Goal: Information Seeking & Learning: Find specific fact

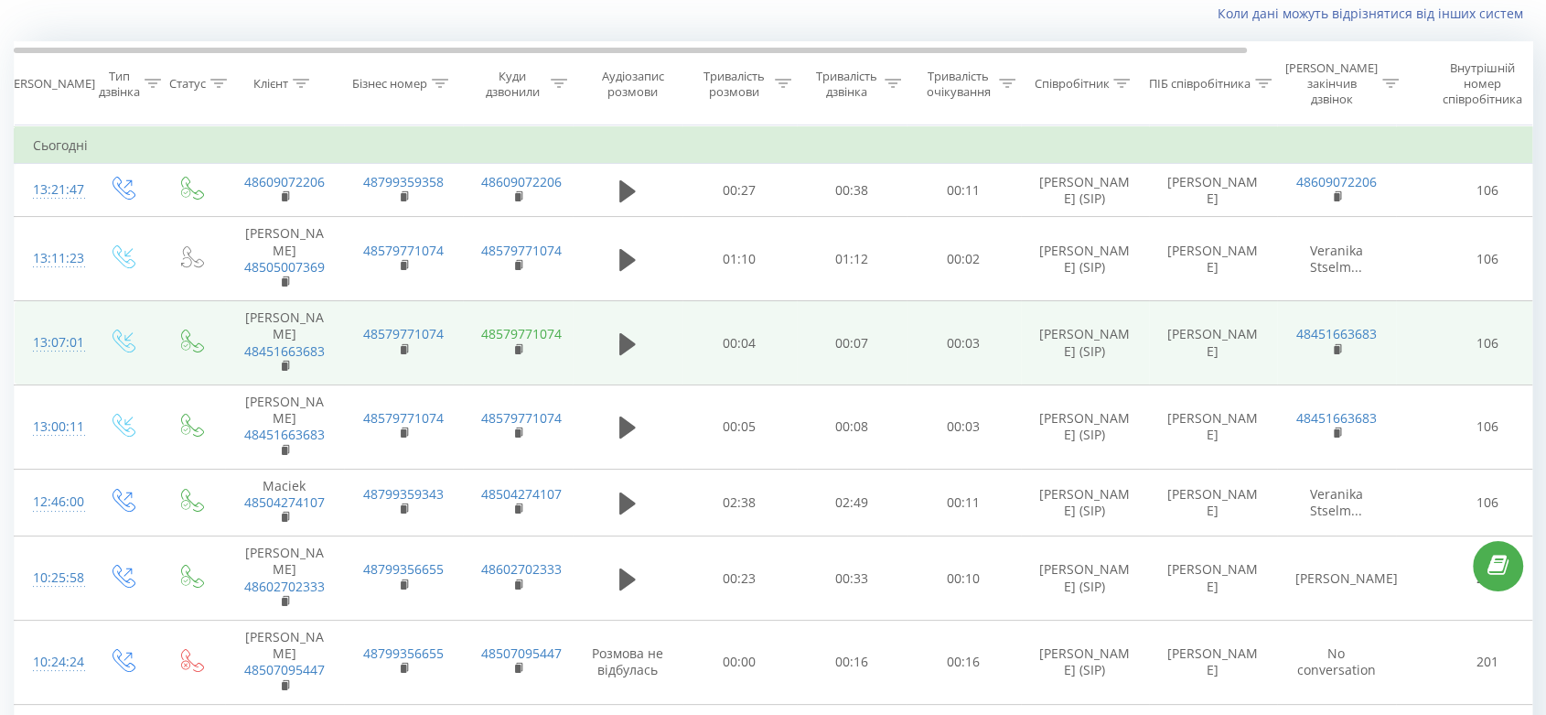
scroll to position [102, 0]
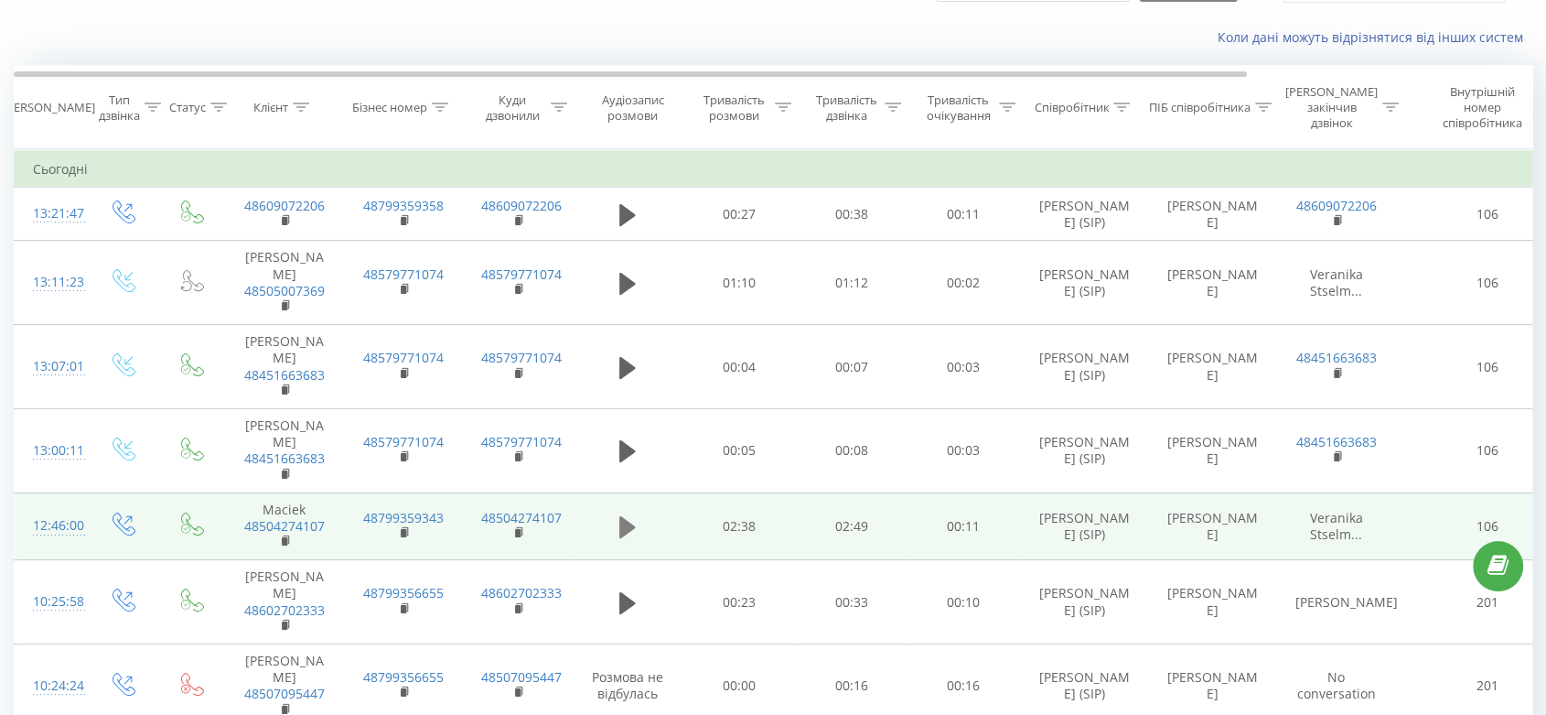
click at [615, 521] on button at bounding box center [627, 526] width 27 height 27
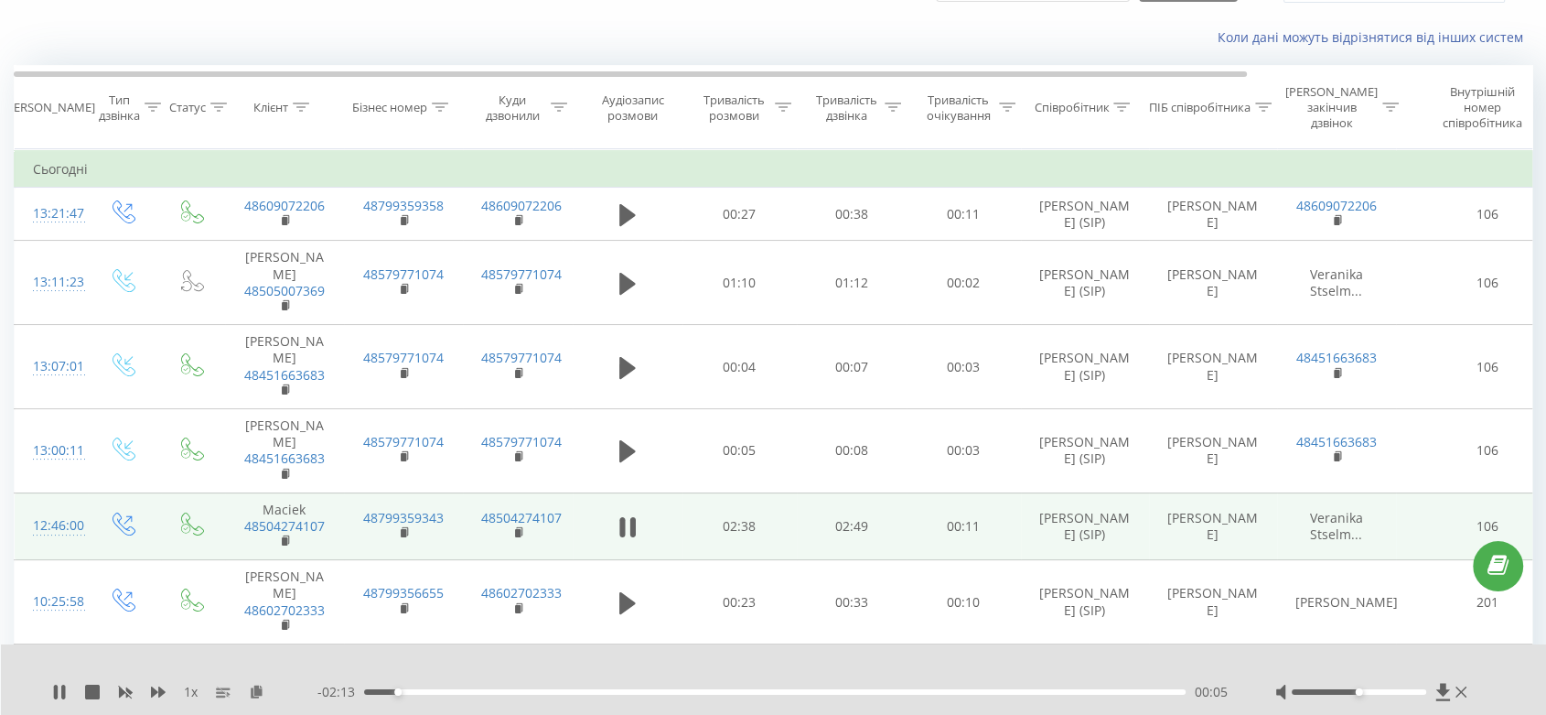
click at [615, 521] on button at bounding box center [627, 526] width 27 height 27
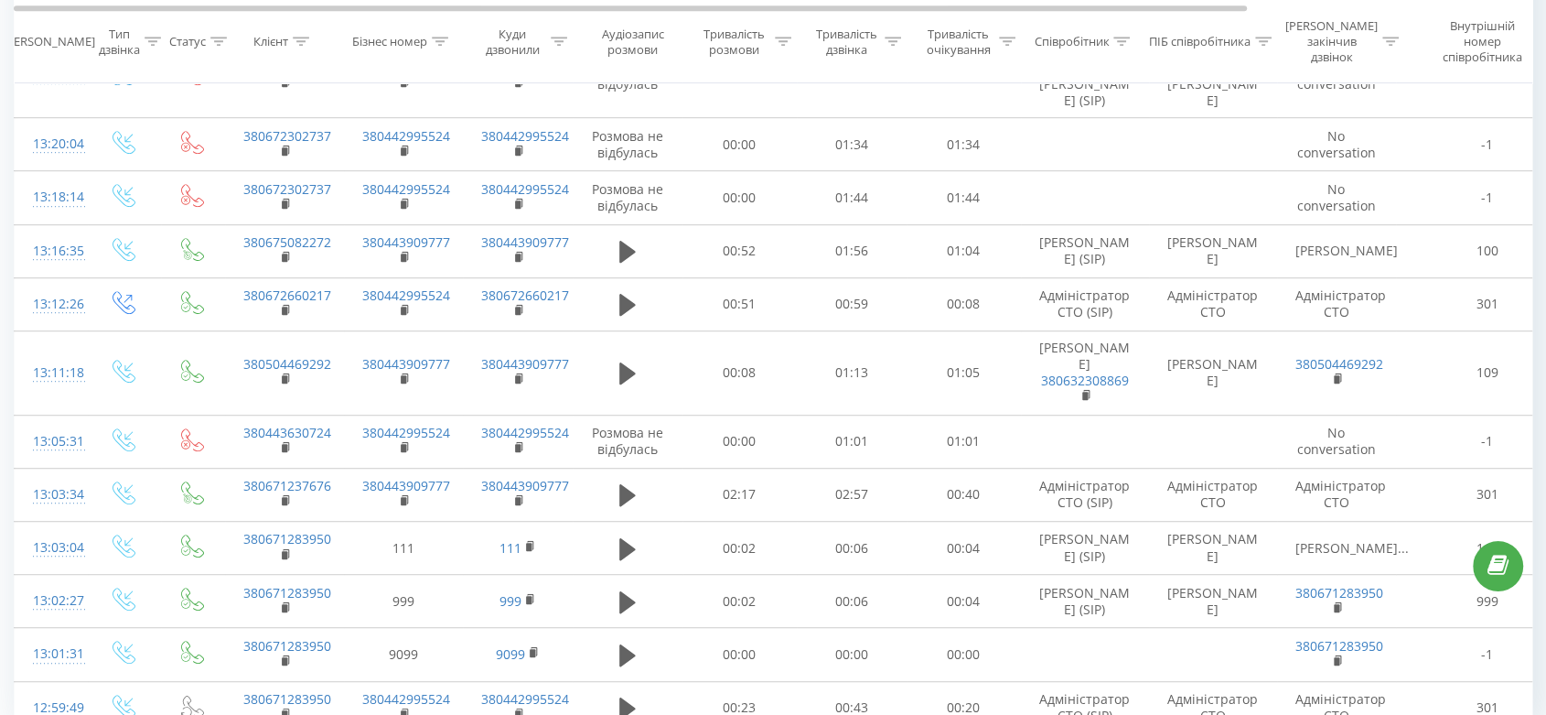
scroll to position [1047, 0]
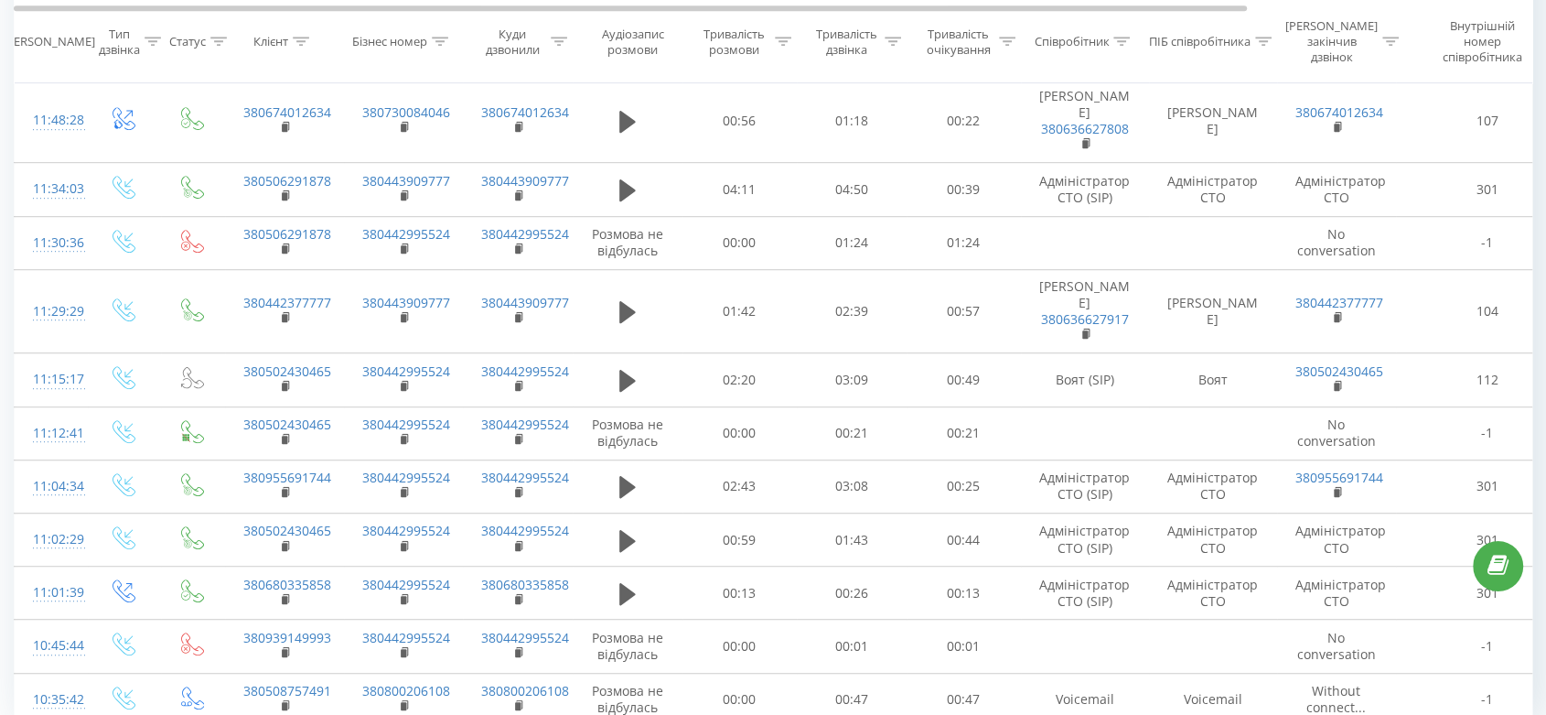
scroll to position [1152, 0]
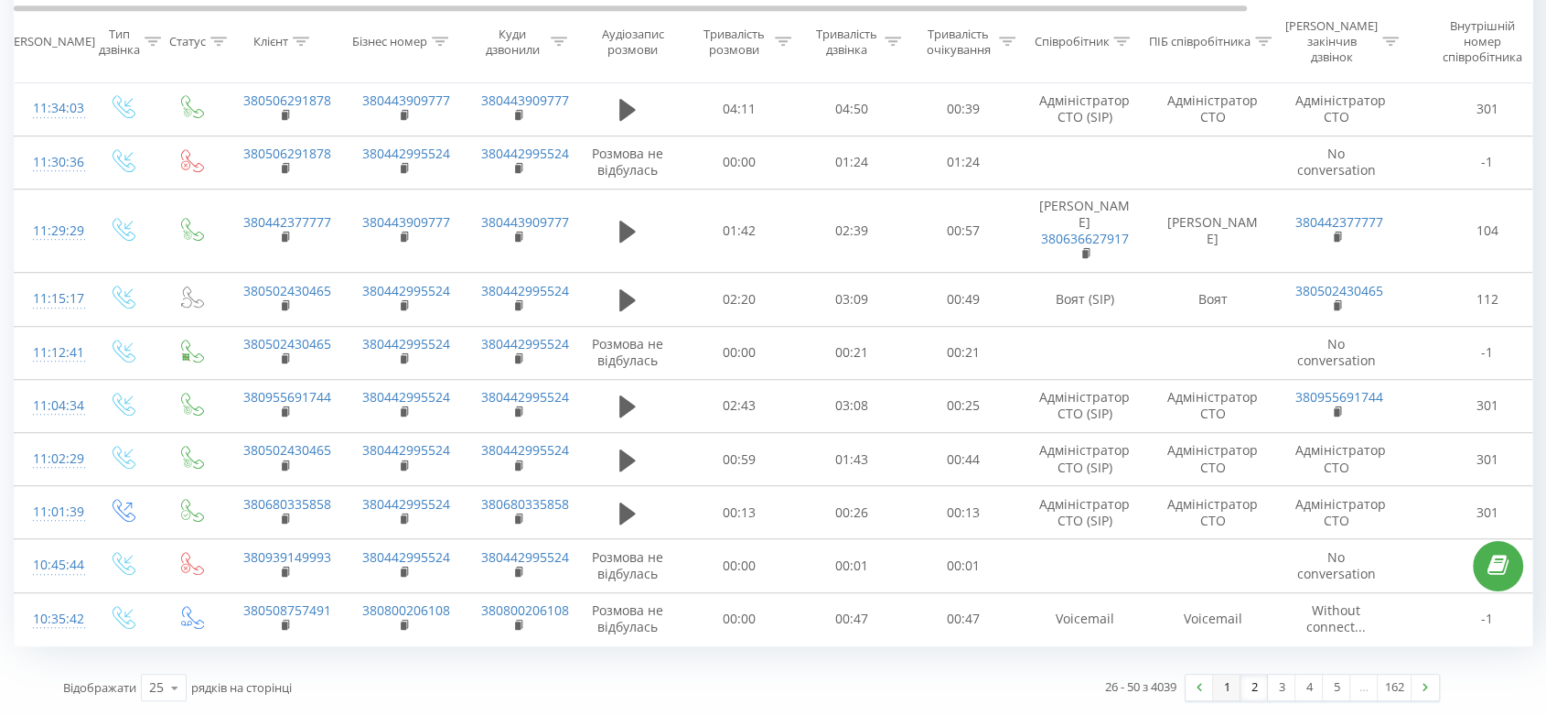
click at [1219, 691] on link "1" at bounding box center [1226, 687] width 27 height 26
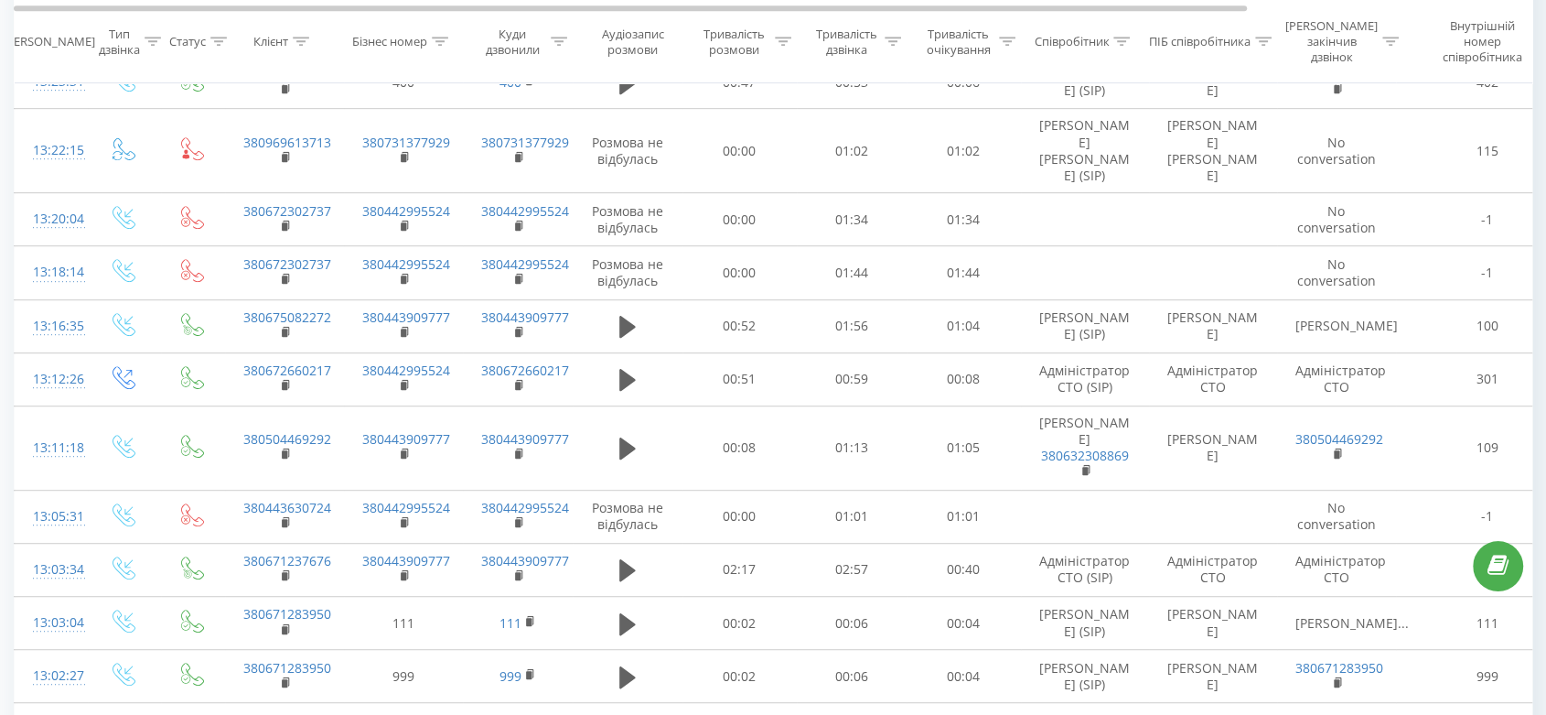
scroll to position [1047, 0]
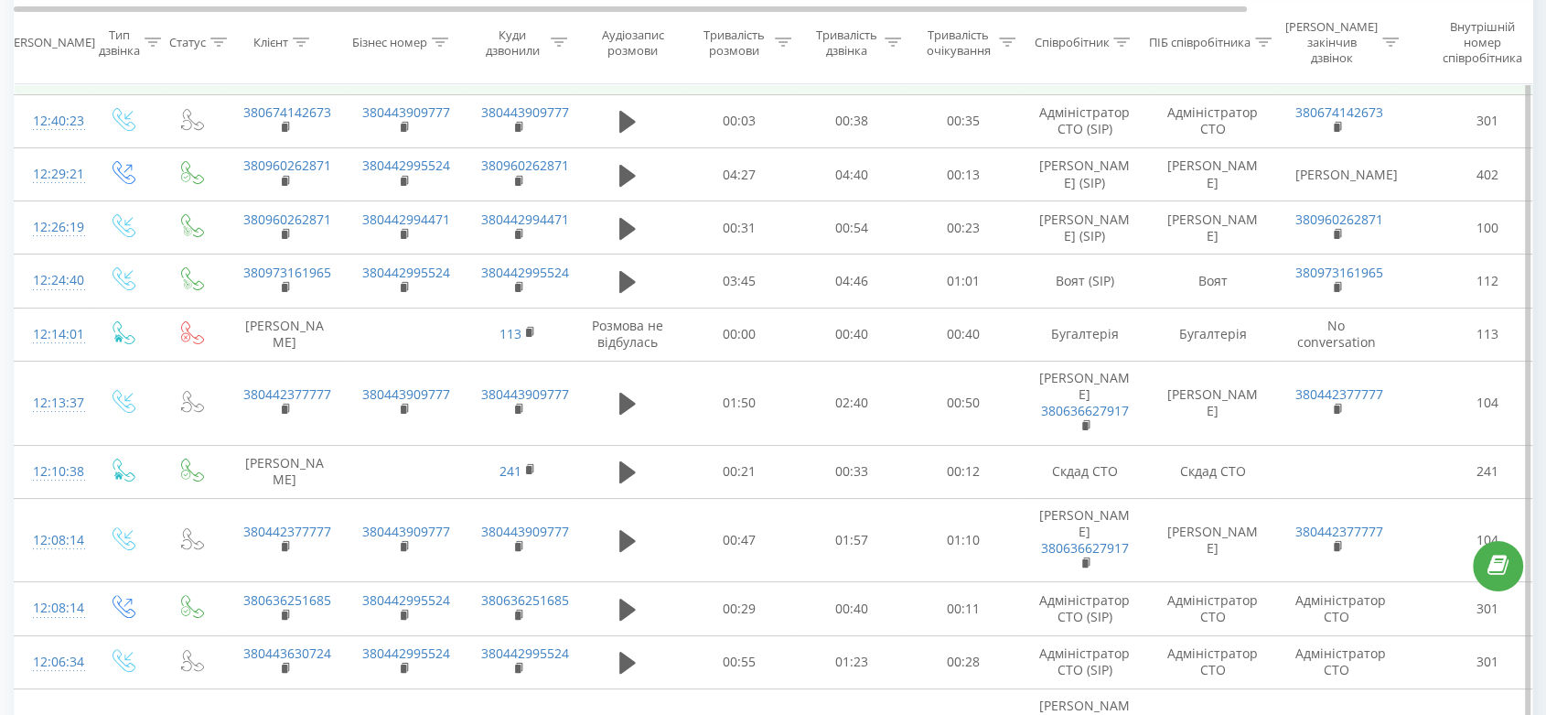
scroll to position [121, 0]
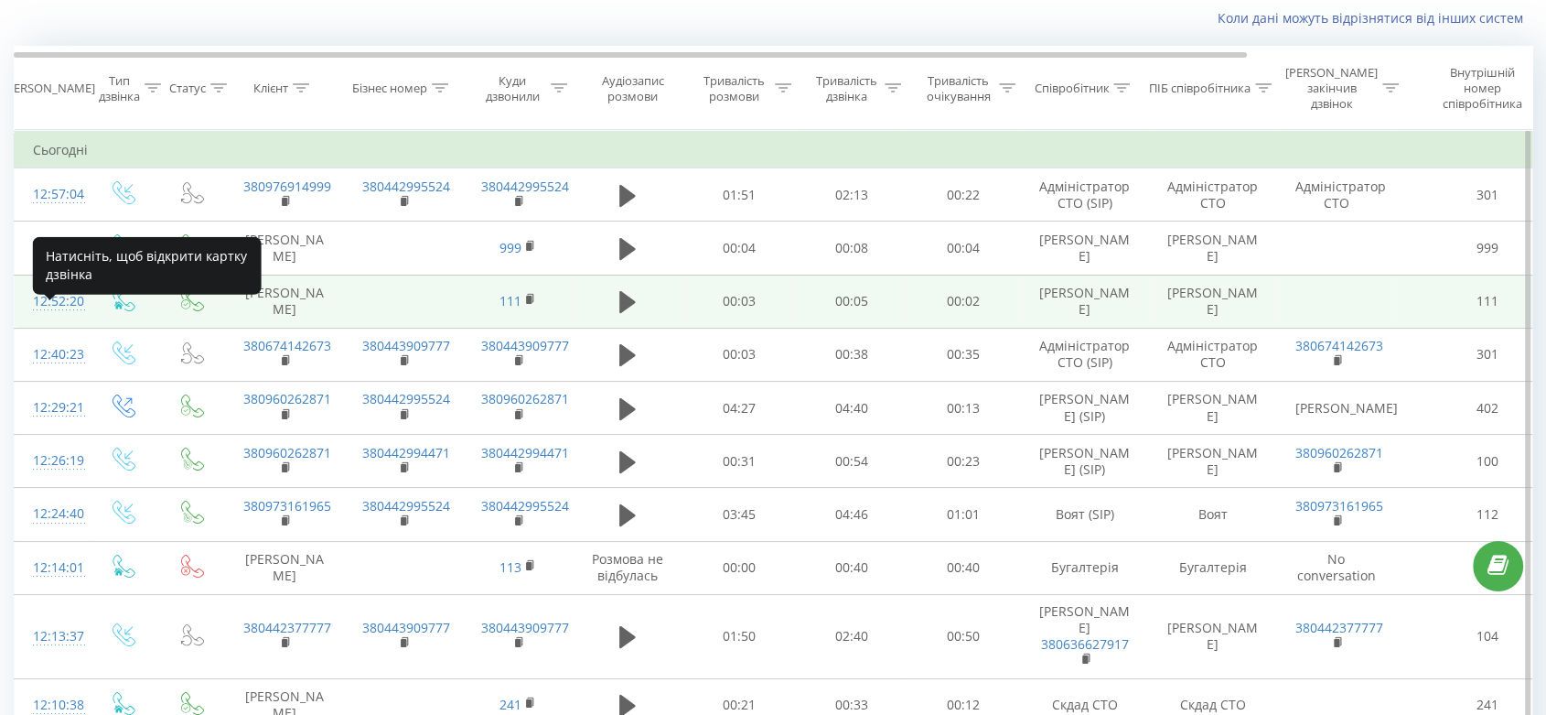
click at [46, 317] on div "12:52:20" at bounding box center [51, 302] width 37 height 36
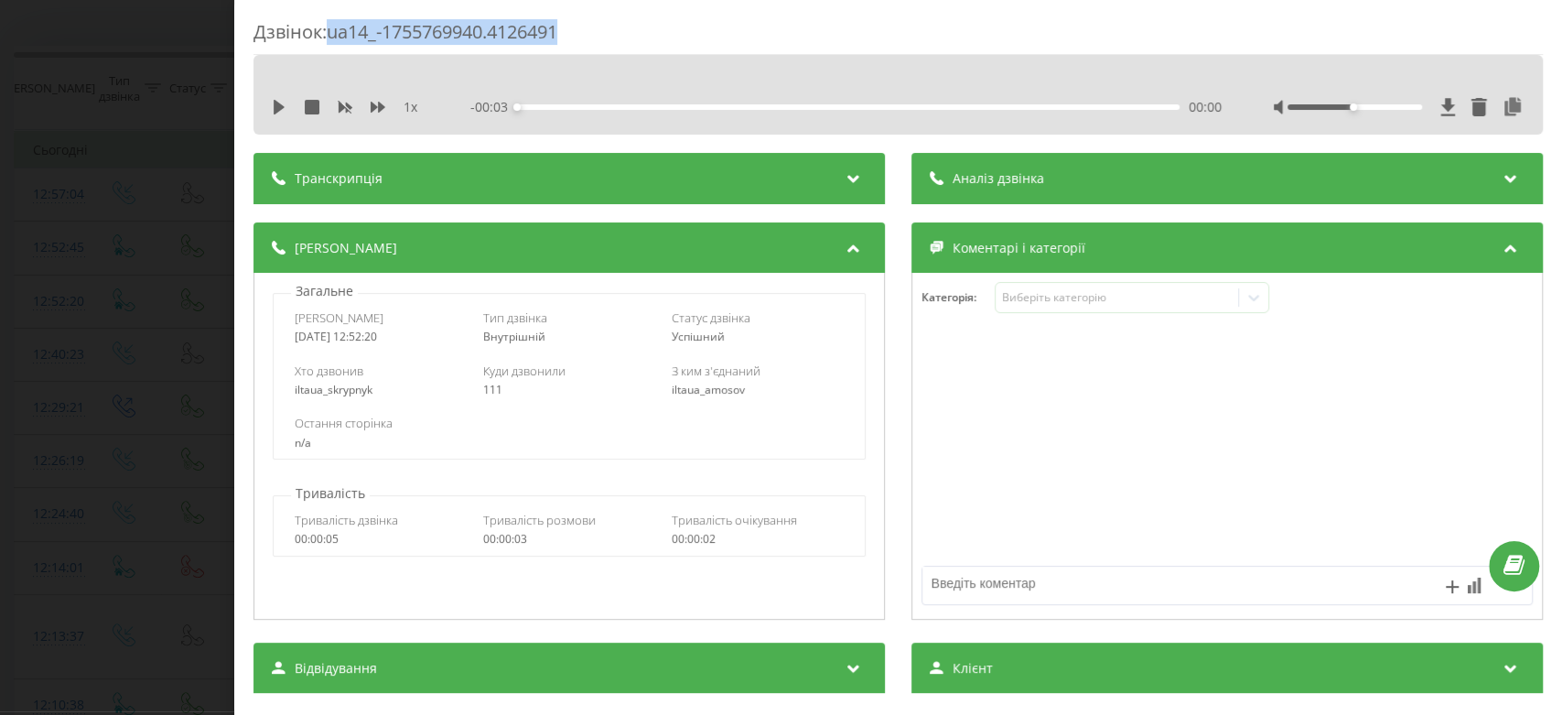
drag, startPoint x: 329, startPoint y: 25, endPoint x: 571, endPoint y: 36, distance: 241.8
click at [571, 36] on div "Дзвінок : ua14_-1755769940.4126491" at bounding box center [897, 37] width 1289 height 36
copy div "ua14_-1755769940.4126491"
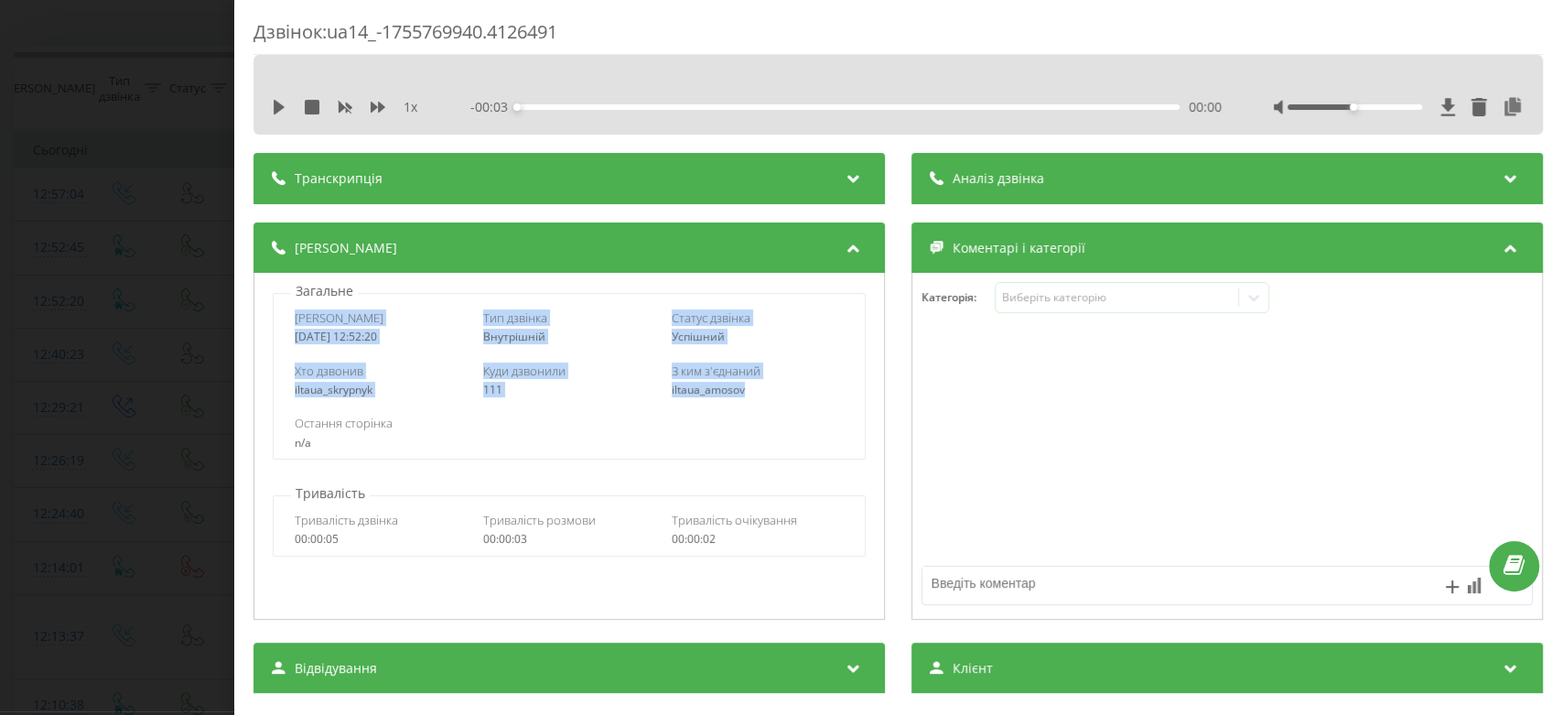
drag, startPoint x: 292, startPoint y: 317, endPoint x: 762, endPoint y: 384, distance: 475.2
click at [762, 384] on div "Дата дзвінка 2025-08-21 12:52:20 Тип дзвінка Внутрішній Статус дзвінка Успішний…" at bounding box center [569, 376] width 593 height 167
copy div "Дата дзвінка 2025-08-21 12:52:20 Тип дзвінка Внутрішній Статус дзвінка Успішний…"
click at [0, 336] on div "Дзвінок : ua14_-1755769940.4126491 1 x - 00:03 00:00 00:00 Транскрипція Для AI-…" at bounding box center [781, 357] width 1562 height 715
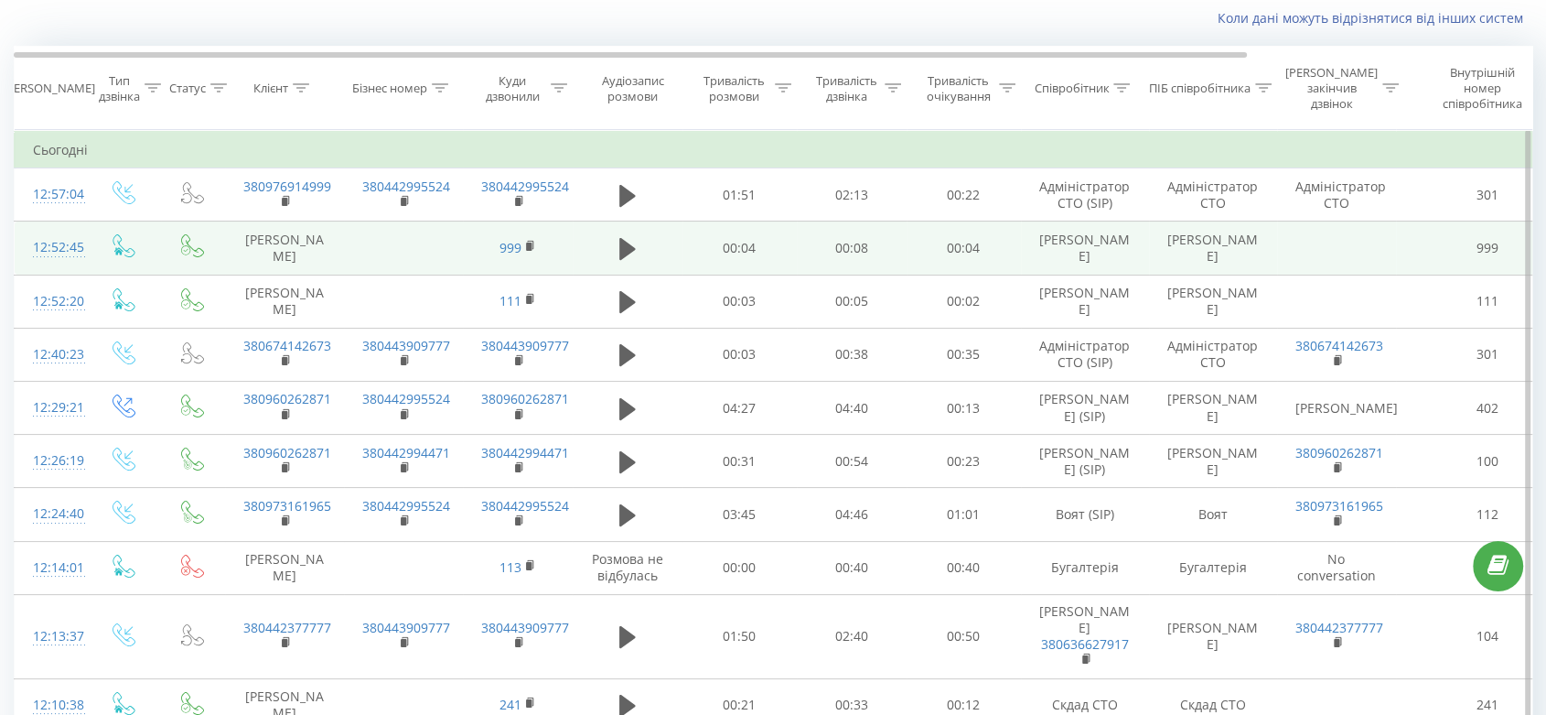
click at [47, 244] on div "12:52:45" at bounding box center [51, 248] width 37 height 36
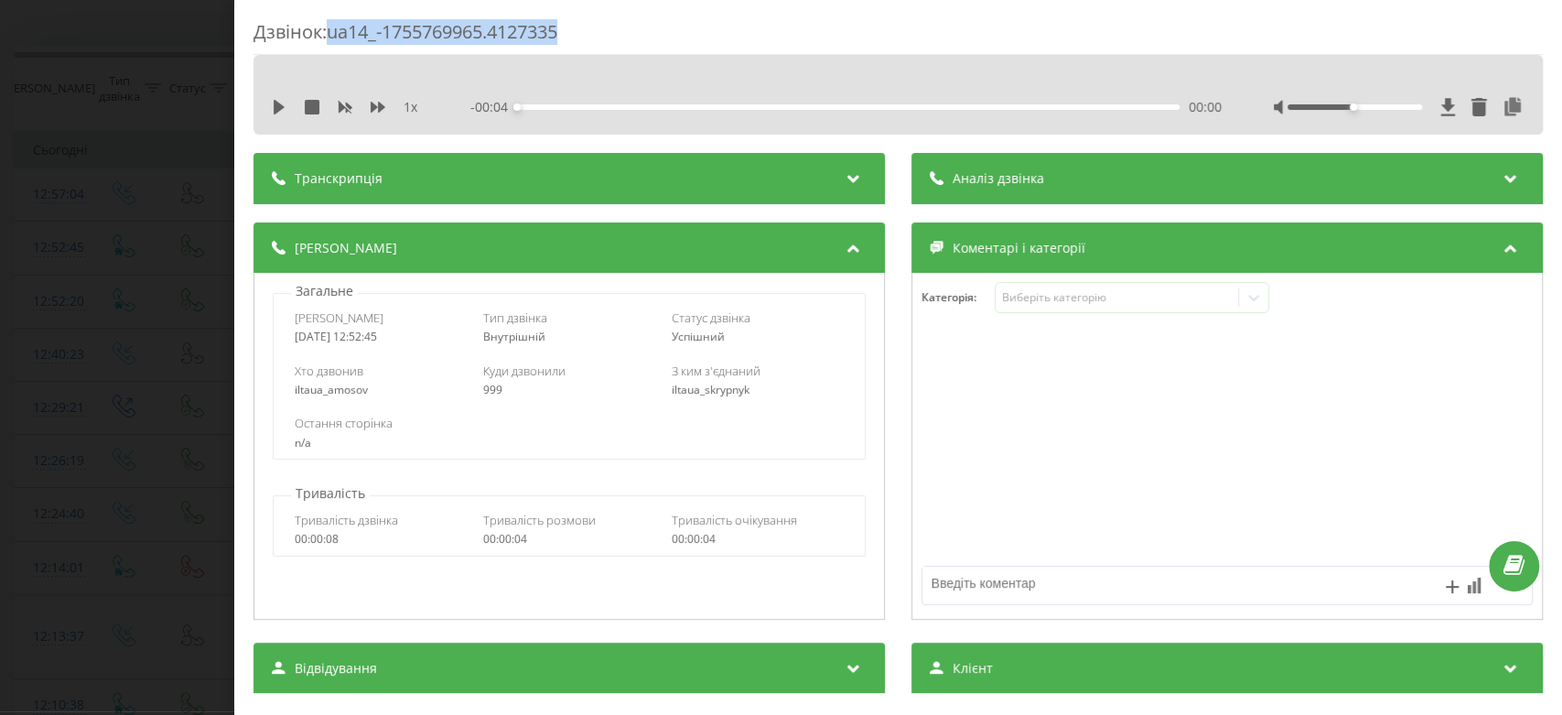
drag, startPoint x: 336, startPoint y: 28, endPoint x: 600, endPoint y: 23, distance: 264.5
click at [600, 23] on div "Дзвінок : ua14_-1755769965.4127335" at bounding box center [897, 37] width 1289 height 36
copy div "ua14_-1755769965.4127335"
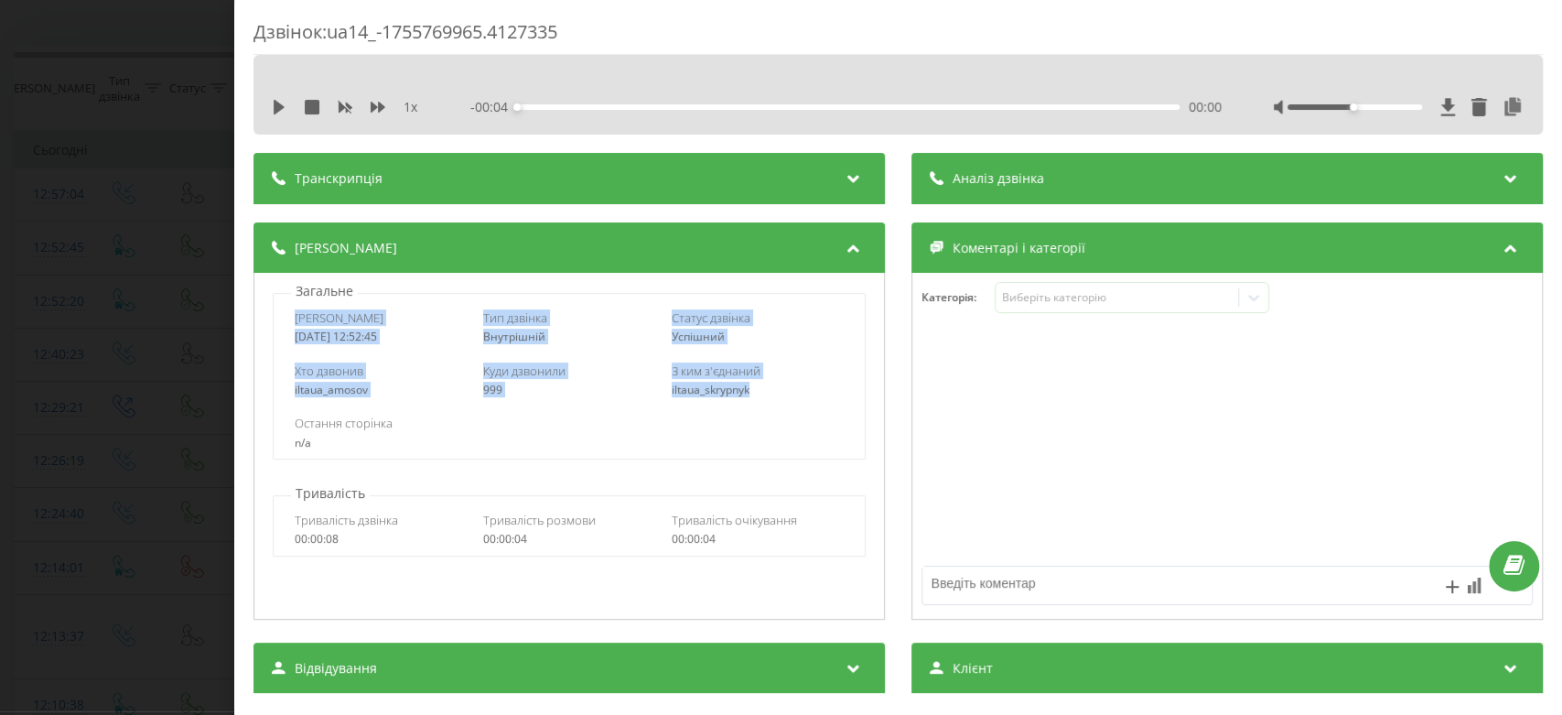
drag, startPoint x: 296, startPoint y: 313, endPoint x: 769, endPoint y: 393, distance: 479.7
click at [769, 393] on div "Дата дзвінка 2025-08-21 12:52:45 Тип дзвінка Внутрішній Статус дзвінка Успішний…" at bounding box center [569, 376] width 593 height 167
copy div "Дата дзвінка 2025-08-21 12:52:45 Тип дзвінка Внутрішній Статус дзвінка Успішний…"
click at [0, 368] on div "Дзвінок : ua14_-1755769965.4127335 1 x - 00:04 00:00 00:00 Транскрипція Для AI-…" at bounding box center [781, 357] width 1562 height 715
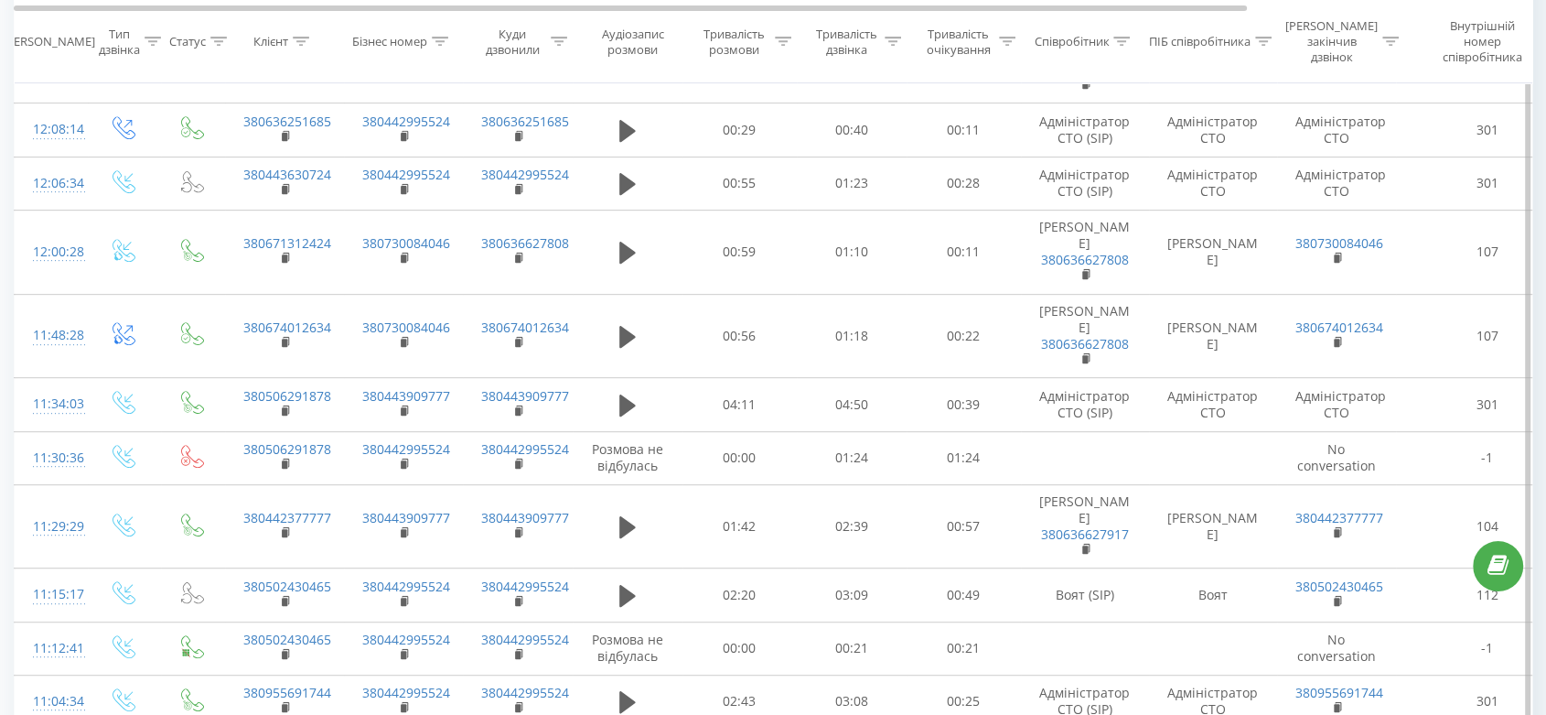
scroll to position [1152, 0]
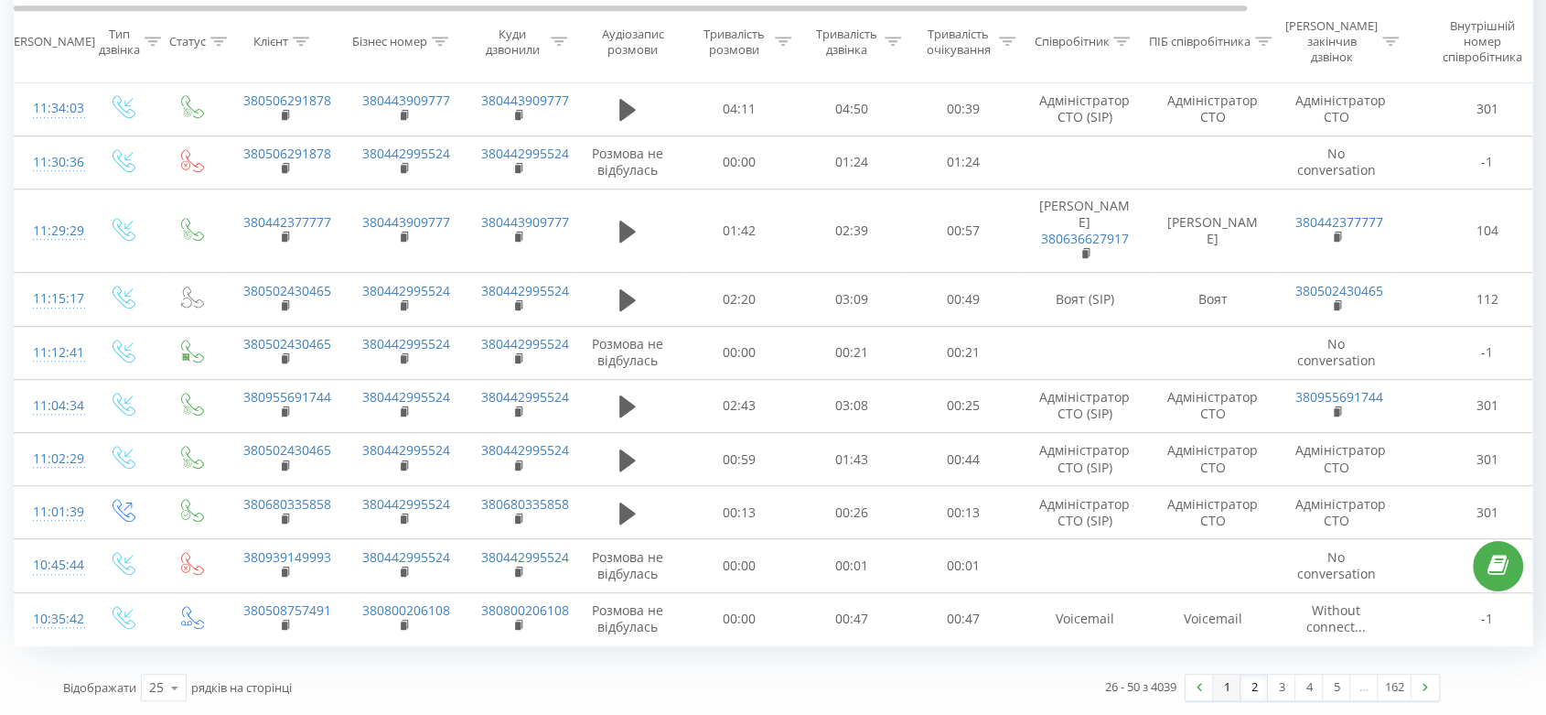
click at [1235, 686] on link "1" at bounding box center [1226, 687] width 27 height 26
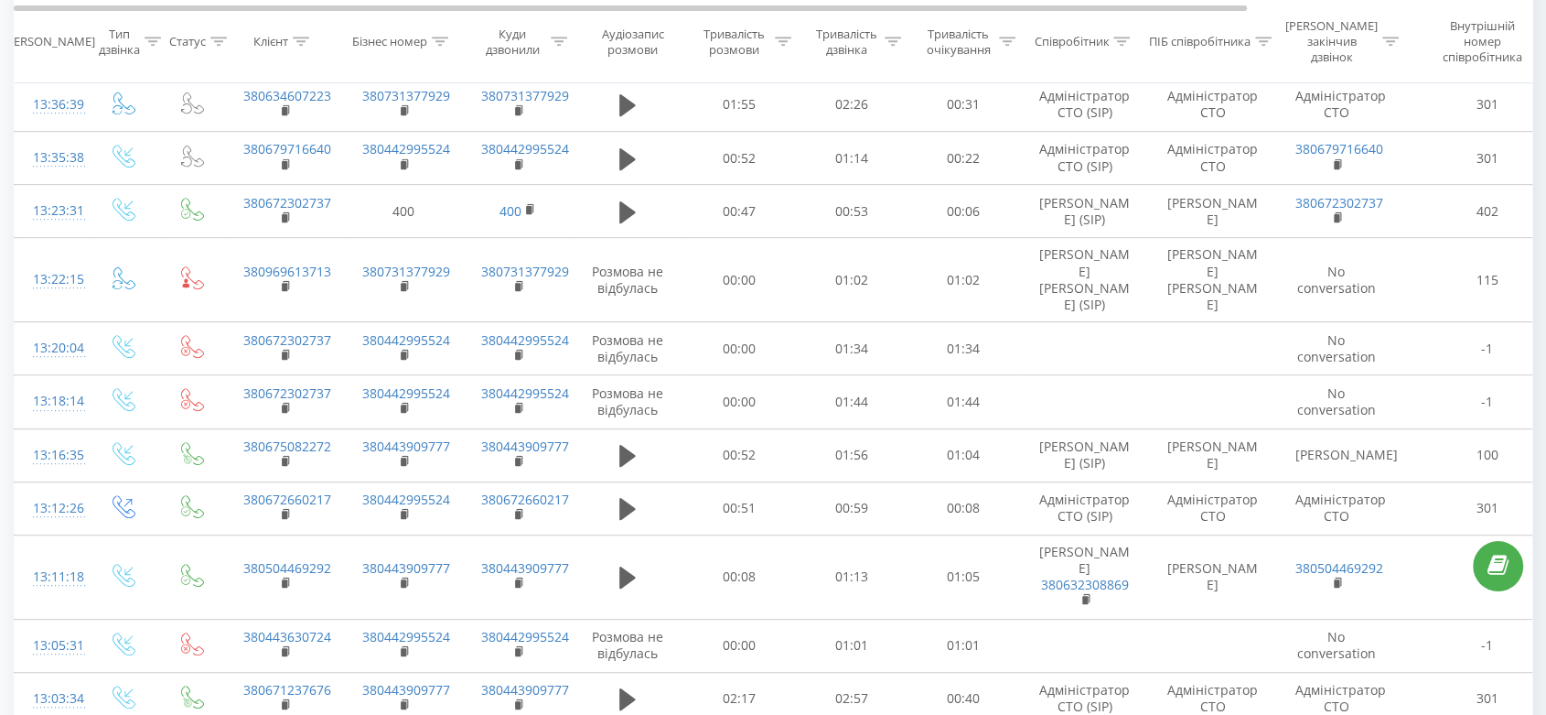
scroll to position [1047, 0]
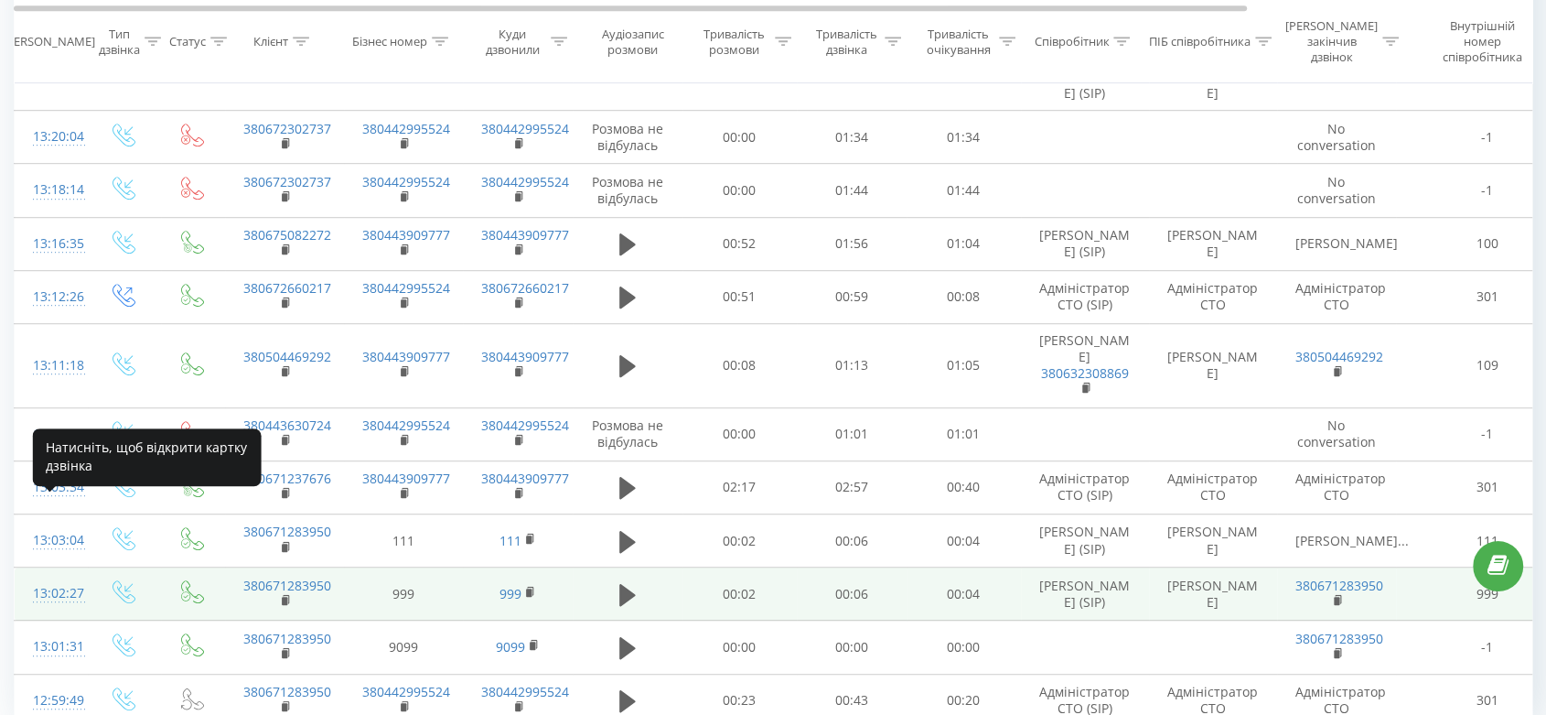
click at [68, 576] on div "13:02:27" at bounding box center [51, 594] width 37 height 36
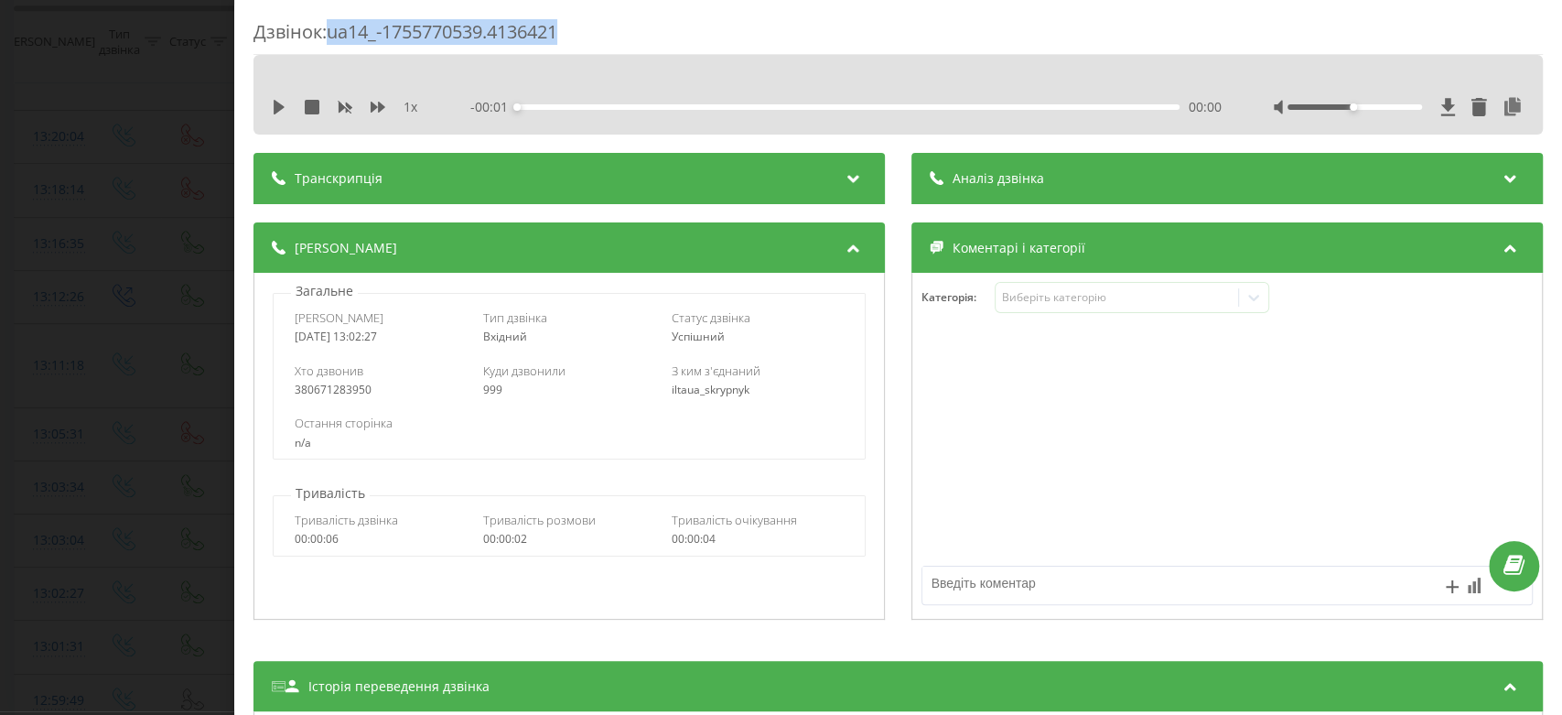
drag, startPoint x: 448, startPoint y: 31, endPoint x: 617, endPoint y: 35, distance: 168.4
click at [617, 35] on div "Дзвінок : ua14_-1755770539.4136421" at bounding box center [897, 37] width 1289 height 36
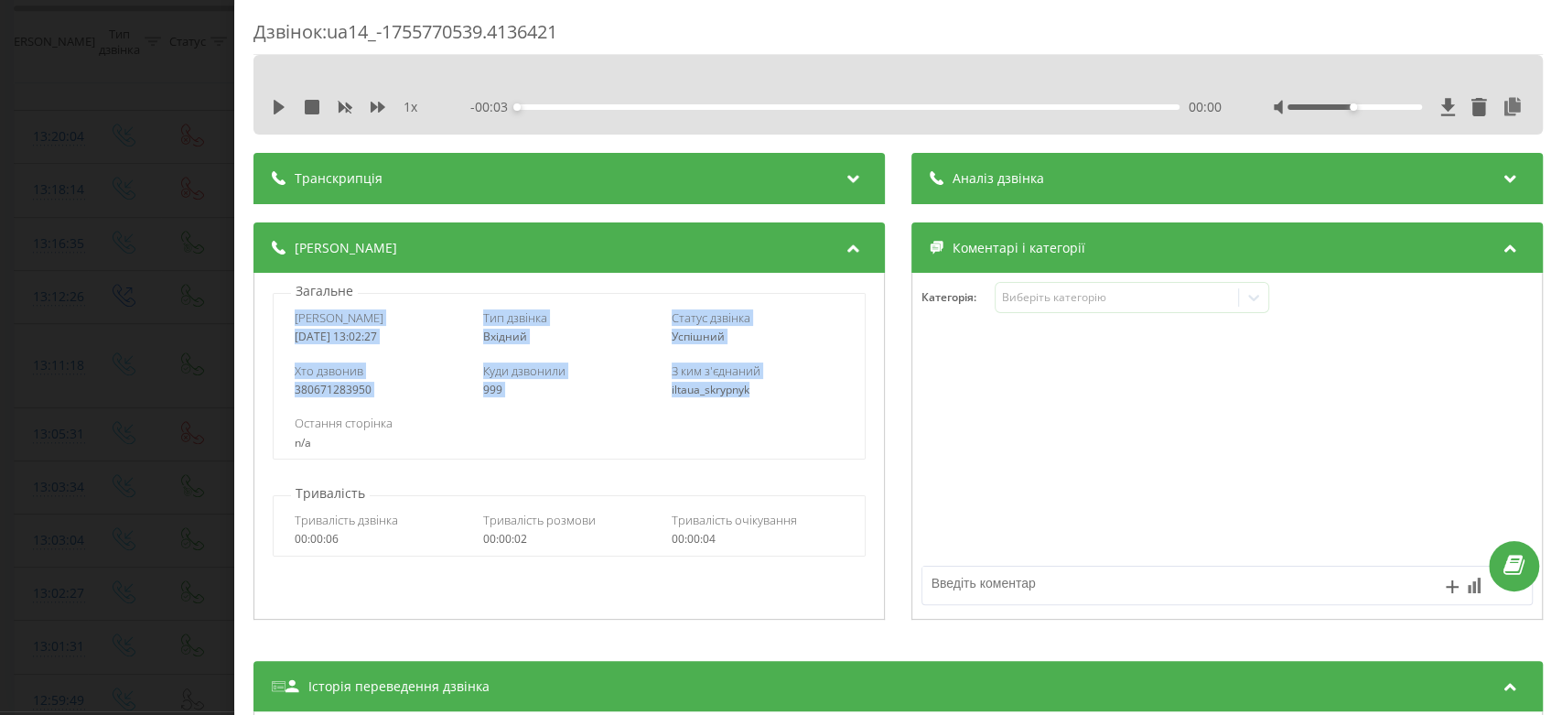
drag, startPoint x: 296, startPoint y: 316, endPoint x: 803, endPoint y: 398, distance: 513.6
click at [803, 398] on div "Дата дзвінка 2025-08-21 13:02:27 Тип дзвінка Вхідний Статус дзвінка Успішний Хт…" at bounding box center [569, 376] width 593 height 167
click at [0, 431] on div "Дзвінок : ua14_-1755770539.4136421 1 x - 00:03 00:00 00:00 Транскрипція Для AI-…" at bounding box center [781, 357] width 1562 height 715
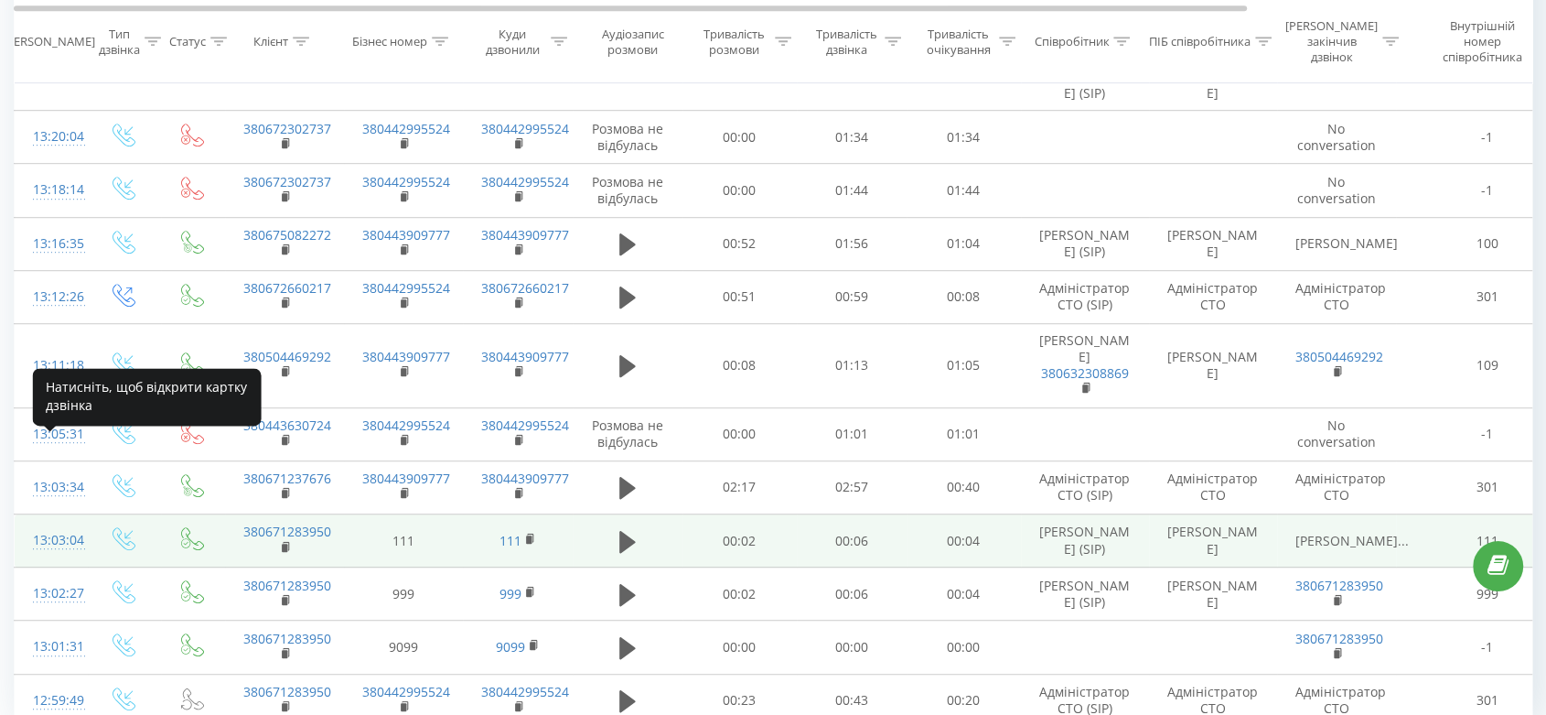
click at [52, 522] on div "13:03:04" at bounding box center [51, 540] width 37 height 36
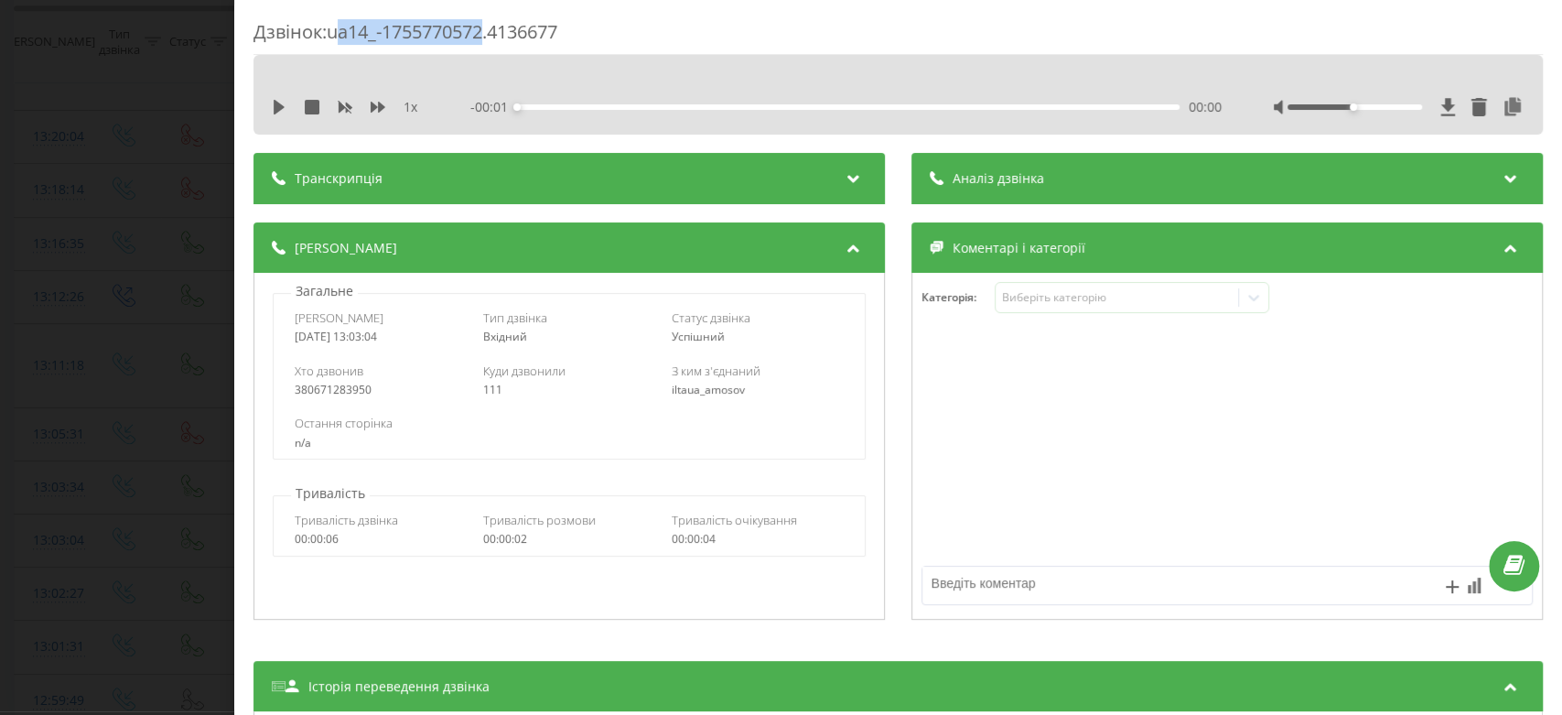
drag, startPoint x: 337, startPoint y: 27, endPoint x: 491, endPoint y: 29, distance: 154.7
click at [491, 29] on div "Дзвінок : ua14_-1755770572.4136677" at bounding box center [897, 37] width 1289 height 36
click at [329, 32] on div "Дзвінок : ua14_-1755770572.4136677" at bounding box center [897, 37] width 1289 height 36
drag, startPoint x: 329, startPoint y: 30, endPoint x: 640, endPoint y: 30, distance: 310.2
click at [640, 30] on div "Дзвінок : ua14_-1755770572.4136677" at bounding box center [897, 37] width 1289 height 36
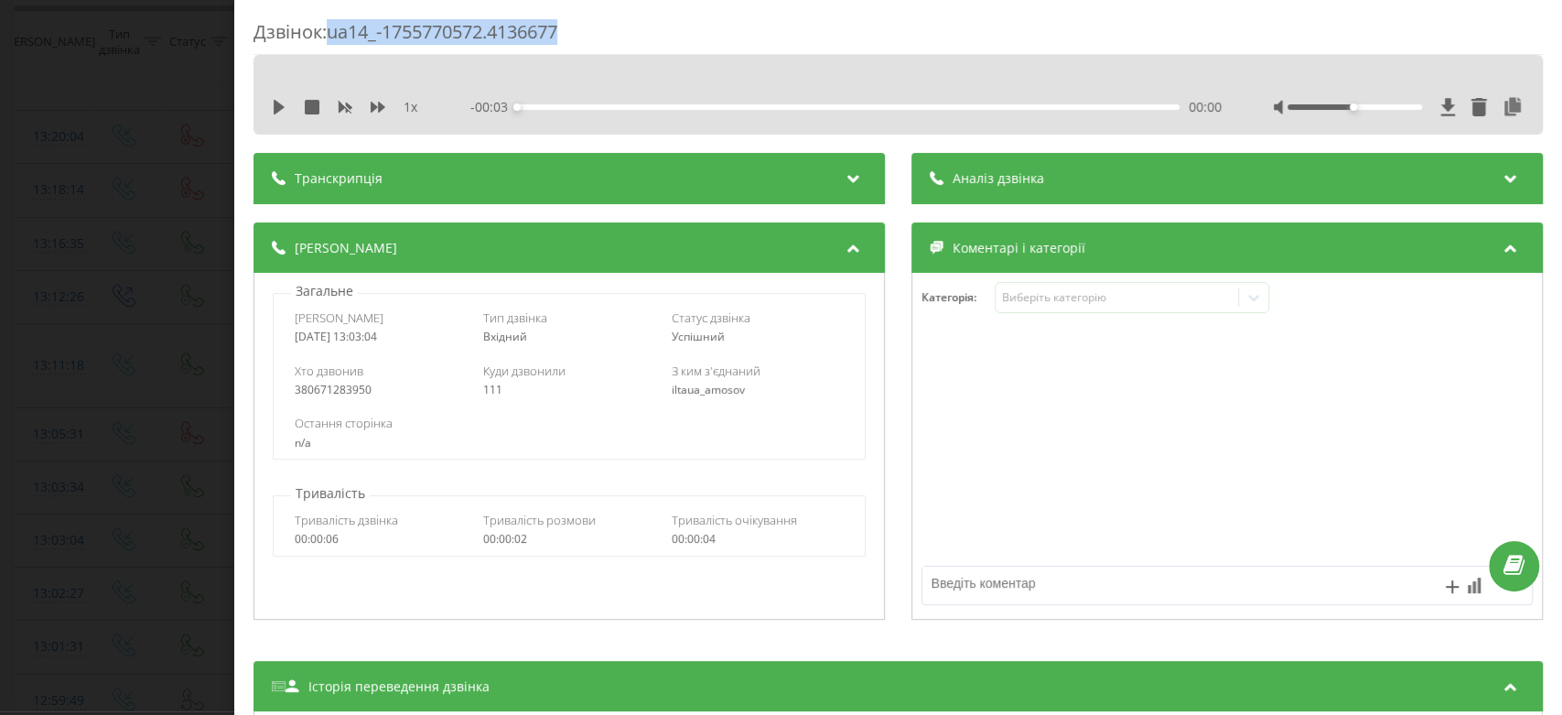
copy div "ua14_-1755770572.4136677"
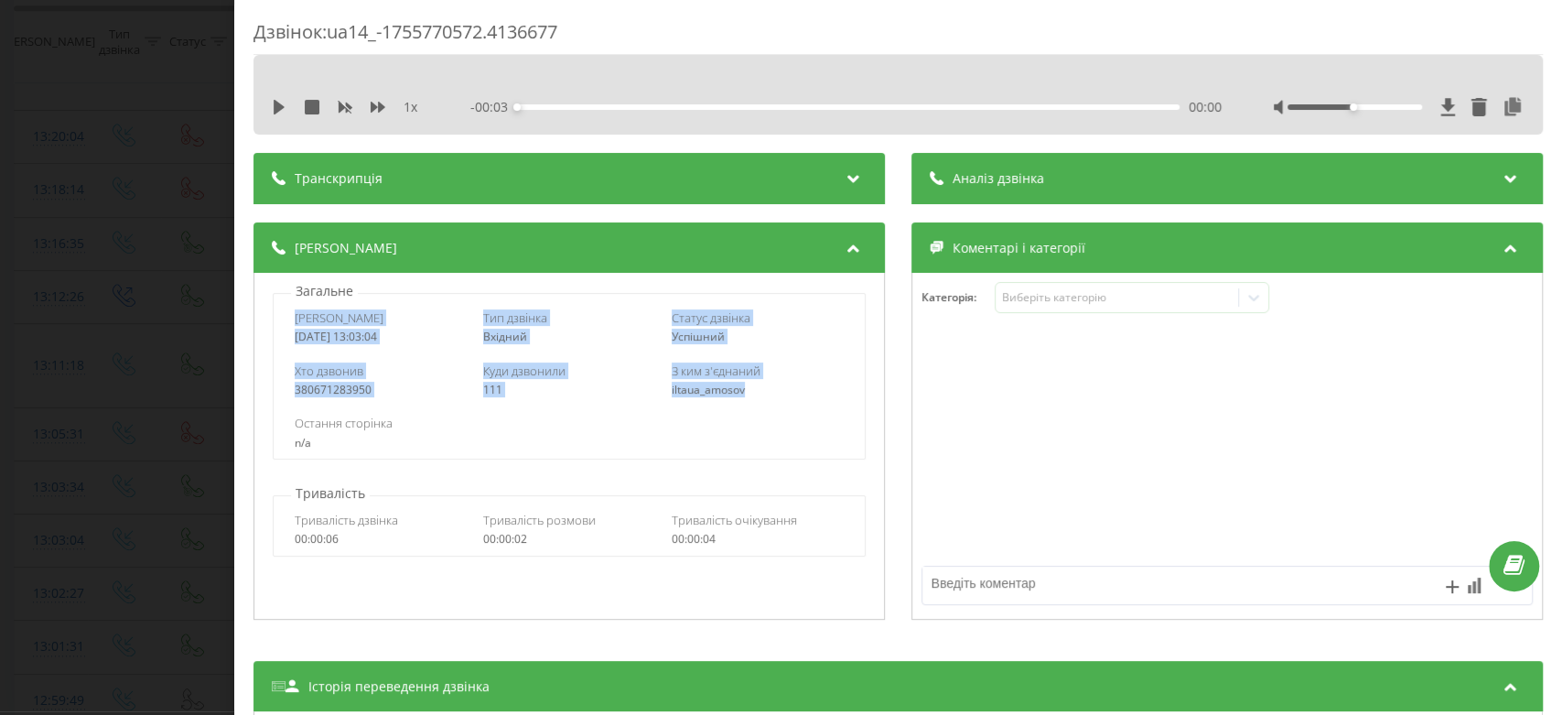
drag, startPoint x: 293, startPoint y: 320, endPoint x: 747, endPoint y: 388, distance: 458.9
click at [747, 388] on div "Дата дзвінка 2025-08-21 13:03:04 Тип дзвінка Вхідний Статус дзвінка Успішний Хт…" at bounding box center [569, 376] width 593 height 167
copy div "Дата дзвінка 2025-08-21 13:03:04 Тип дзвінка Вхідний Статус дзвінка Успішний Хт…"
click at [0, 321] on div "Дзвінок : ua14_-1755770572.4136677 1 x - 00:03 00:00 00:00 Транскрипція Для AI-…" at bounding box center [781, 357] width 1562 height 715
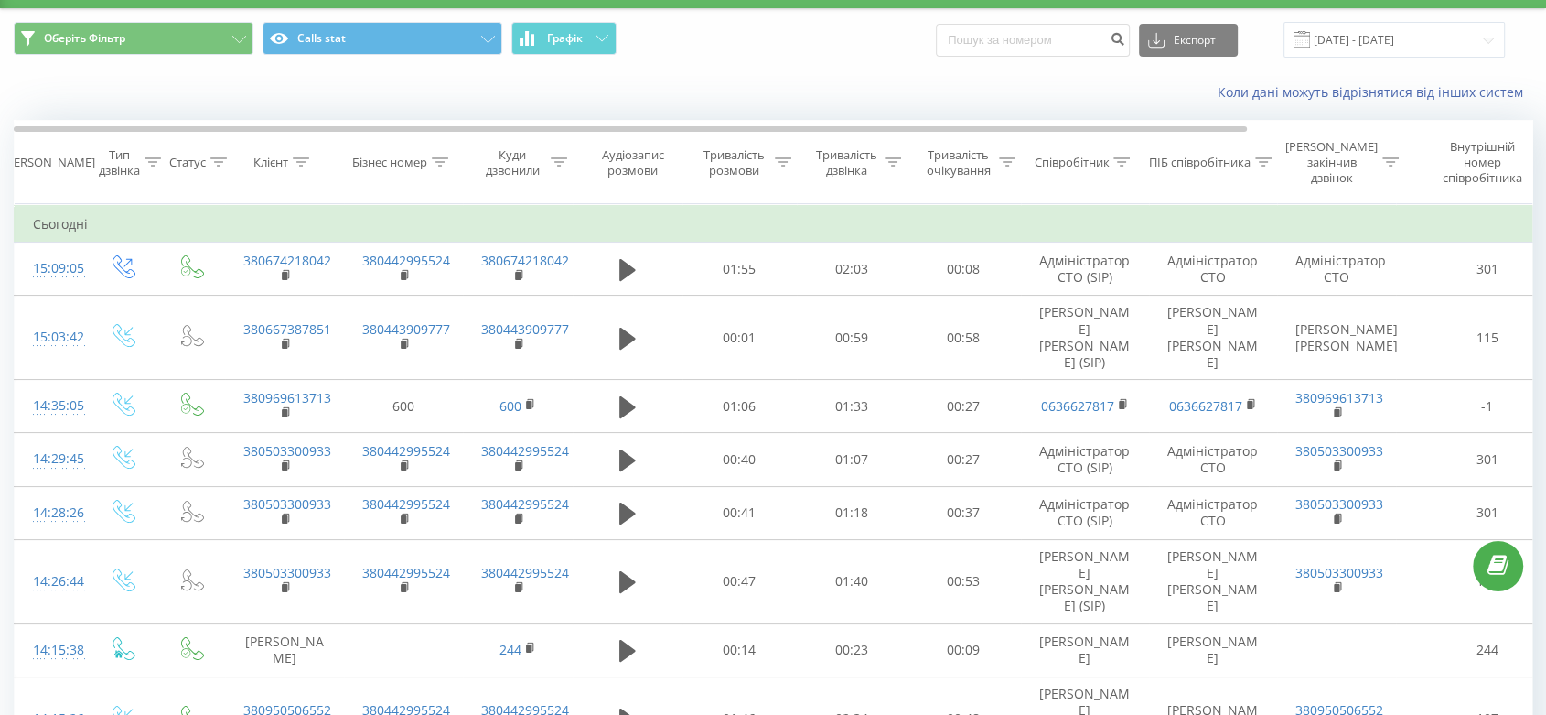
scroll to position [29, 0]
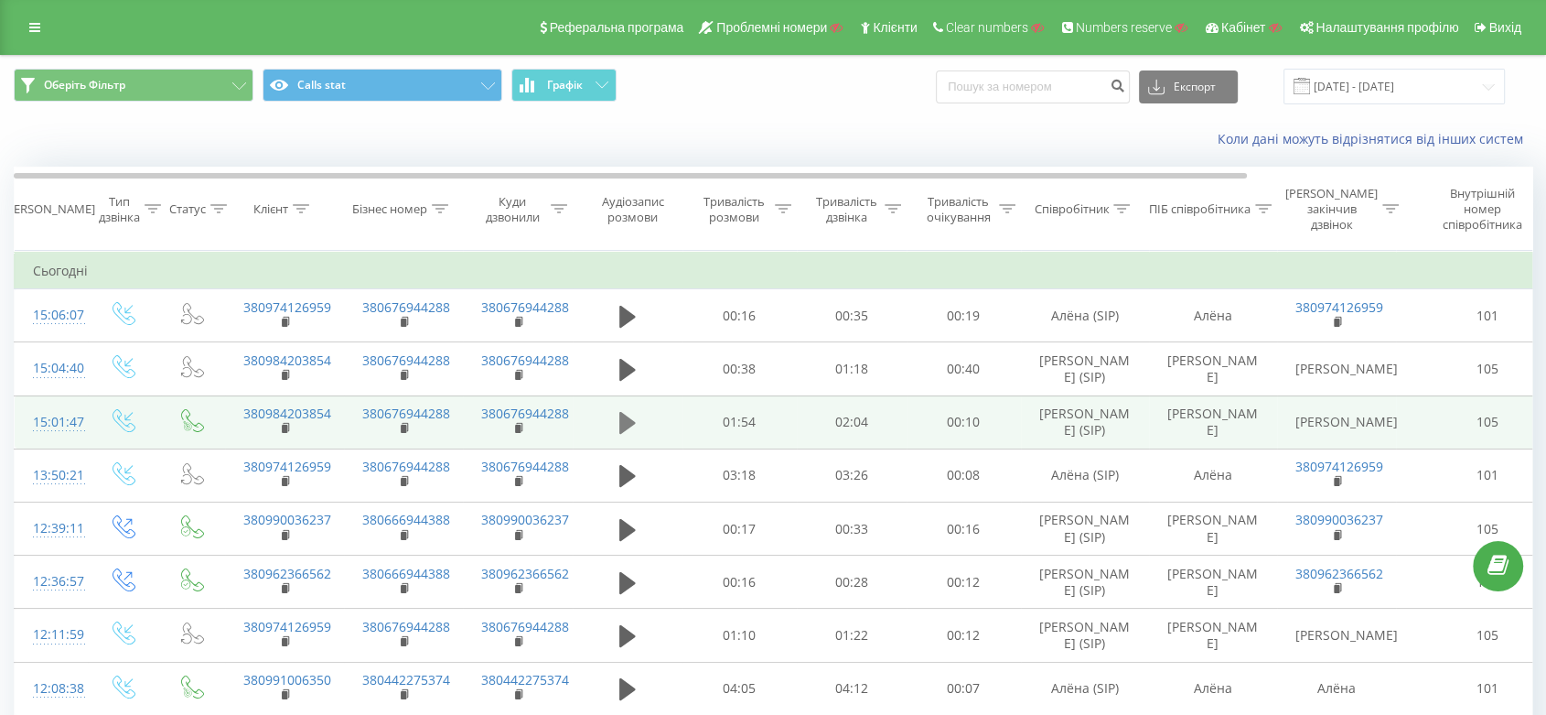
click at [619, 434] on icon at bounding box center [627, 423] width 16 height 22
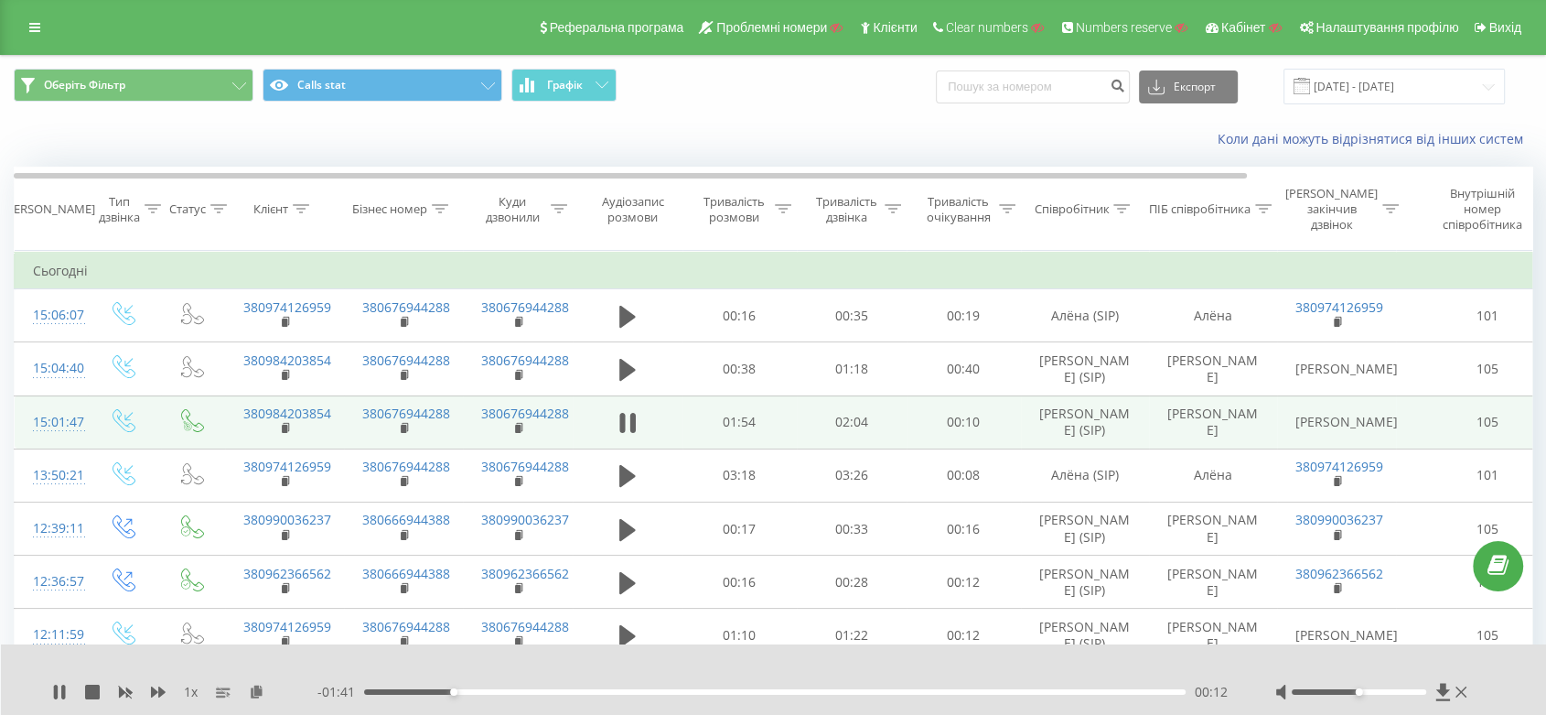
click at [619, 436] on icon at bounding box center [627, 423] width 16 height 26
click at [53, 27] on div "Реферальна програма Проблемні номери Клієнти Clear numbers Numbers reserve Кабі…" at bounding box center [773, 27] width 1546 height 55
click at [34, 27] on icon at bounding box center [34, 27] width 11 height 13
